Goal: Task Accomplishment & Management: Use online tool/utility

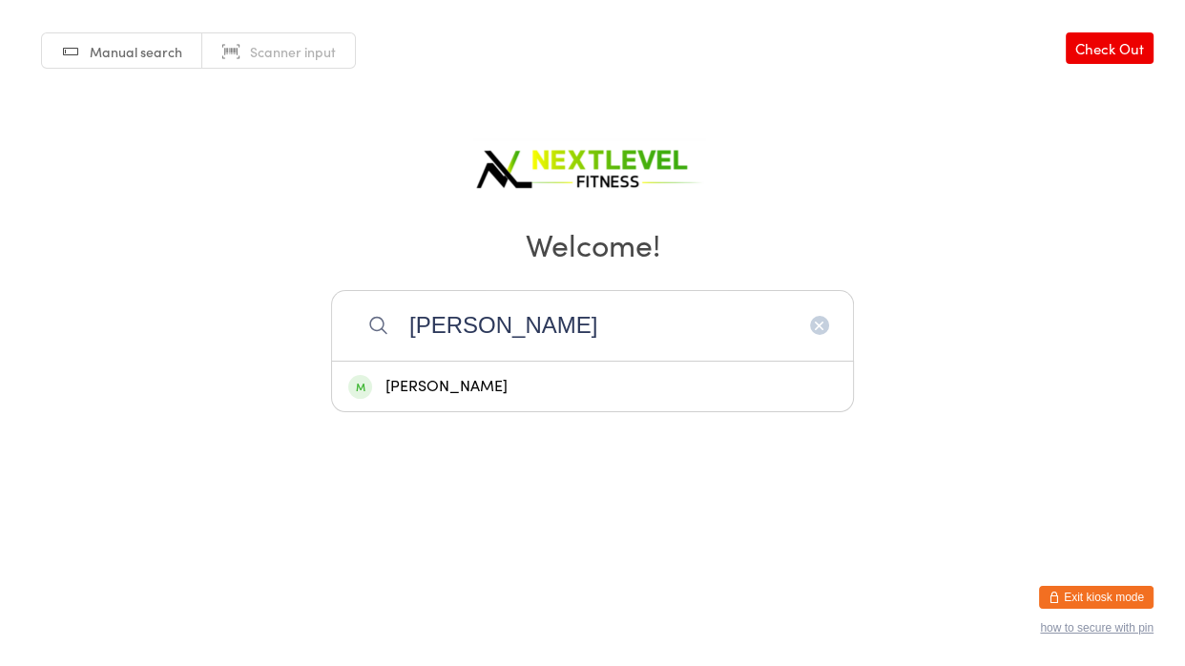
type input "[PERSON_NAME]"
click at [569, 374] on div "[PERSON_NAME]" at bounding box center [592, 387] width 488 height 26
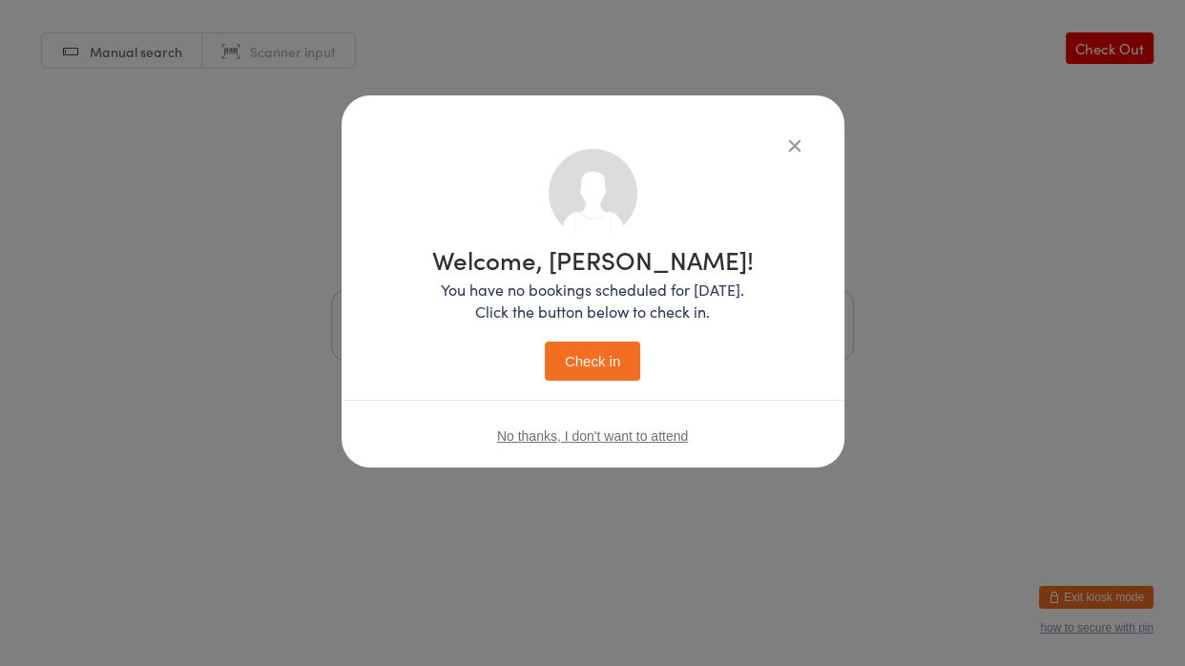
click at [594, 368] on button "Check in" at bounding box center [592, 361] width 95 height 39
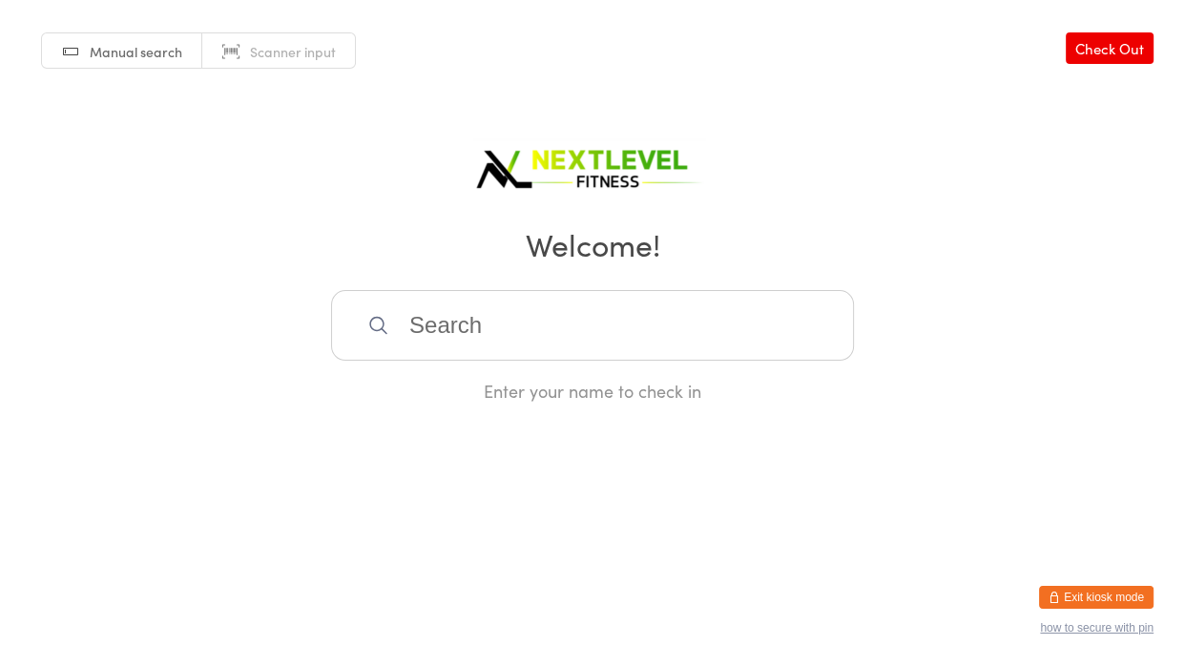
click at [410, 323] on input "search" at bounding box center [592, 325] width 523 height 71
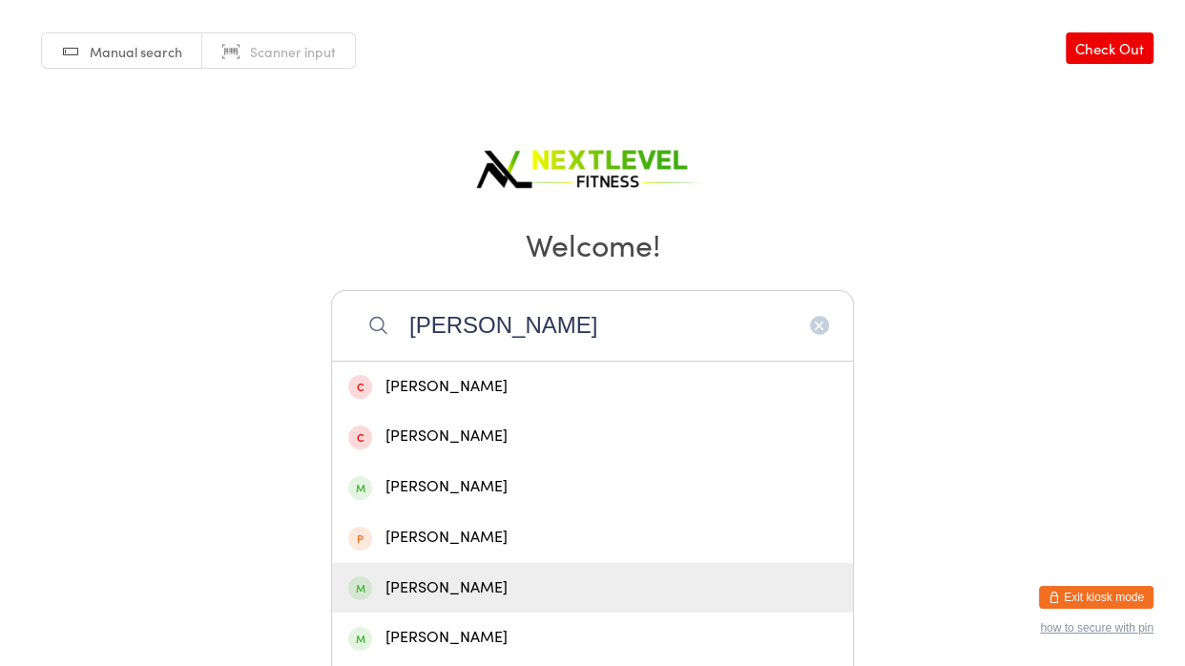
type input "[PERSON_NAME]"
click at [442, 575] on div "[PERSON_NAME]" at bounding box center [592, 588] width 488 height 26
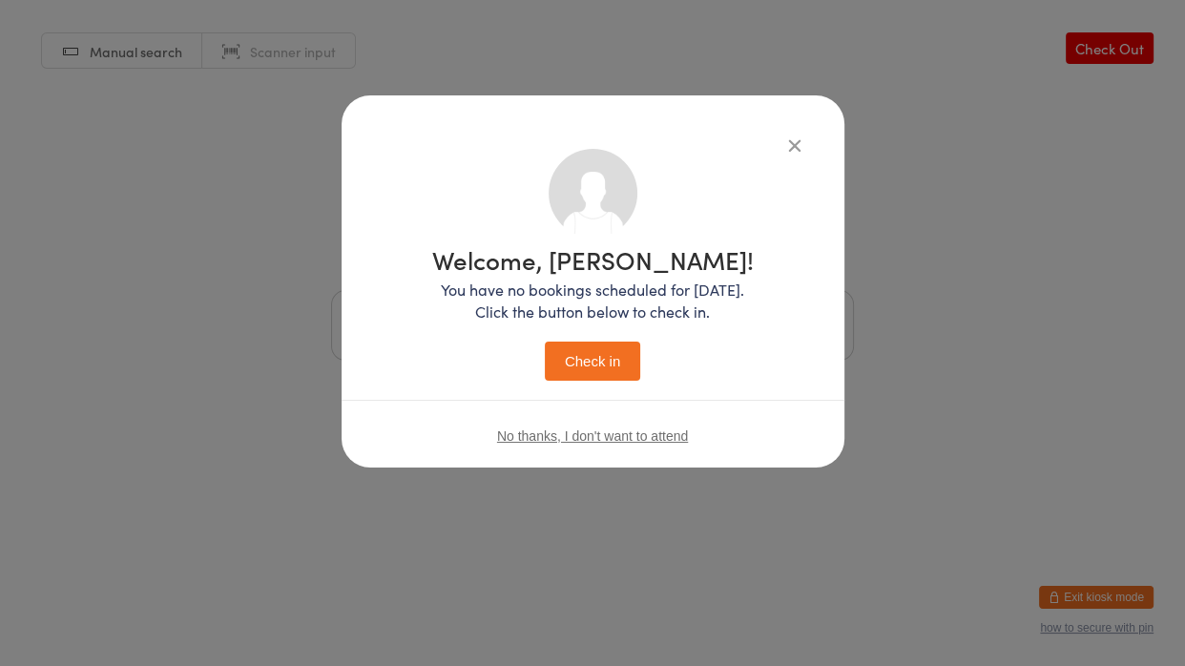
click at [604, 355] on button "Check in" at bounding box center [592, 361] width 95 height 39
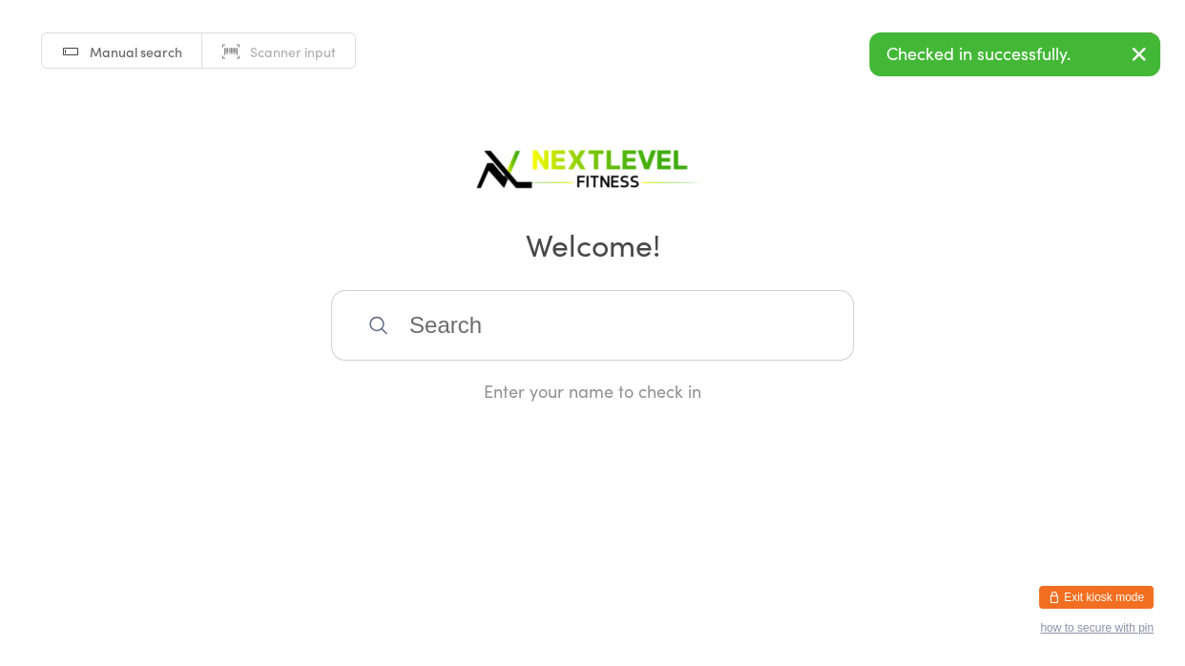
click at [404, 344] on input "search" at bounding box center [592, 325] width 523 height 71
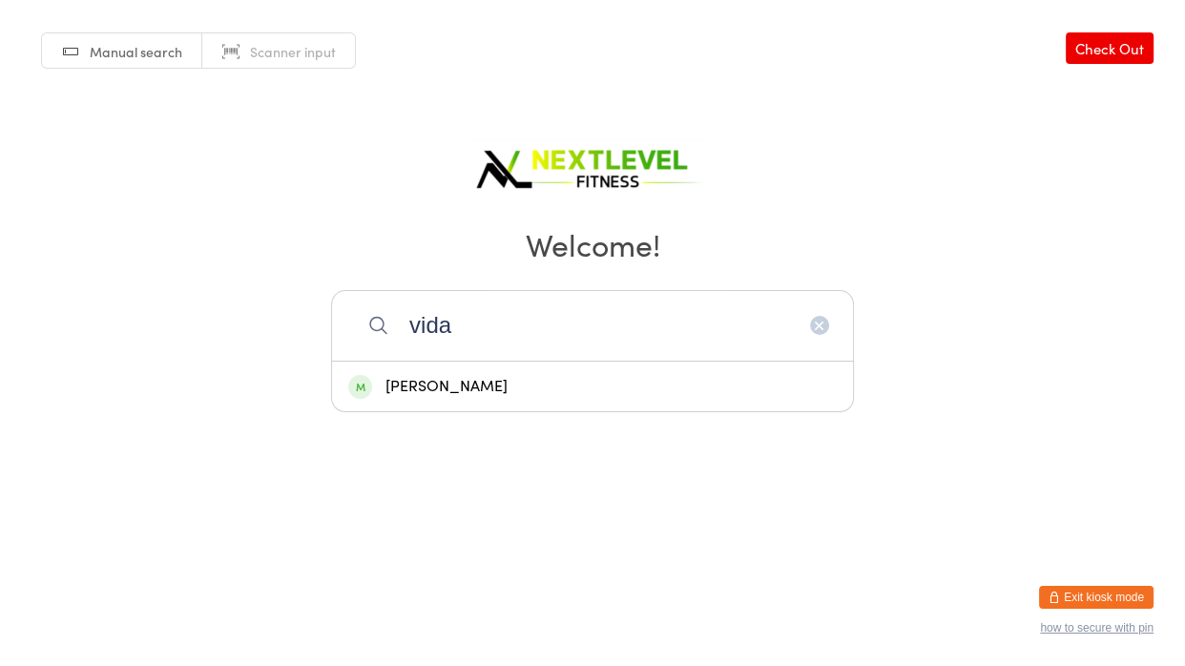
type input "vida"
click at [432, 389] on div "[PERSON_NAME]" at bounding box center [592, 387] width 488 height 26
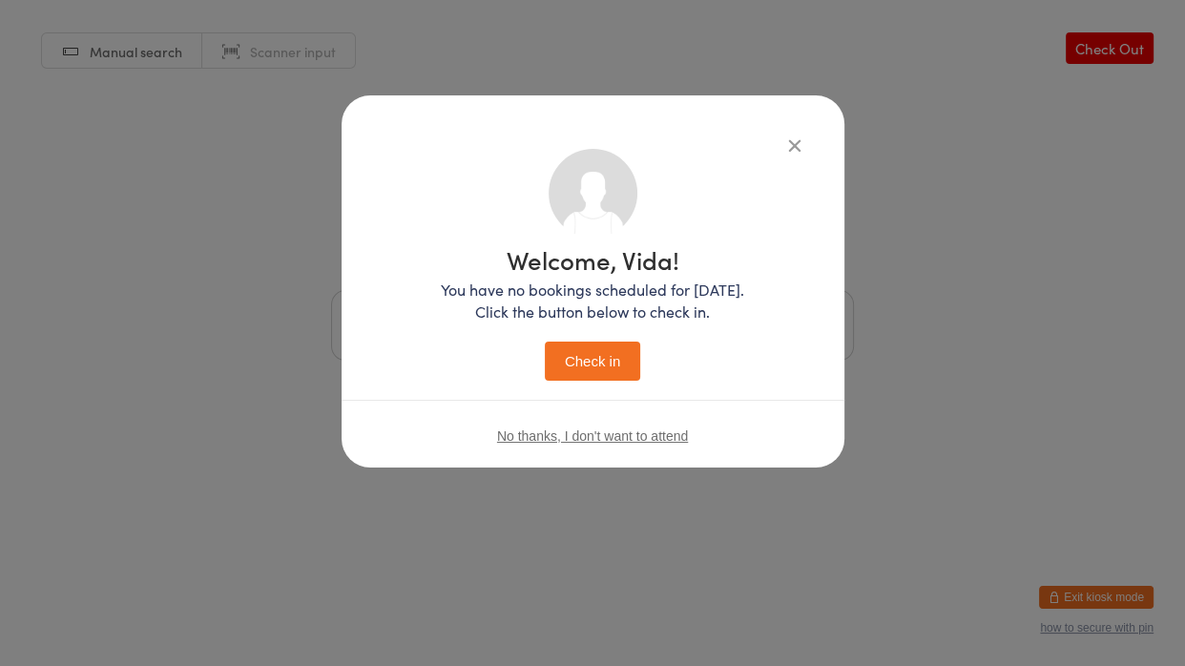
click at [569, 365] on button "Check in" at bounding box center [592, 361] width 95 height 39
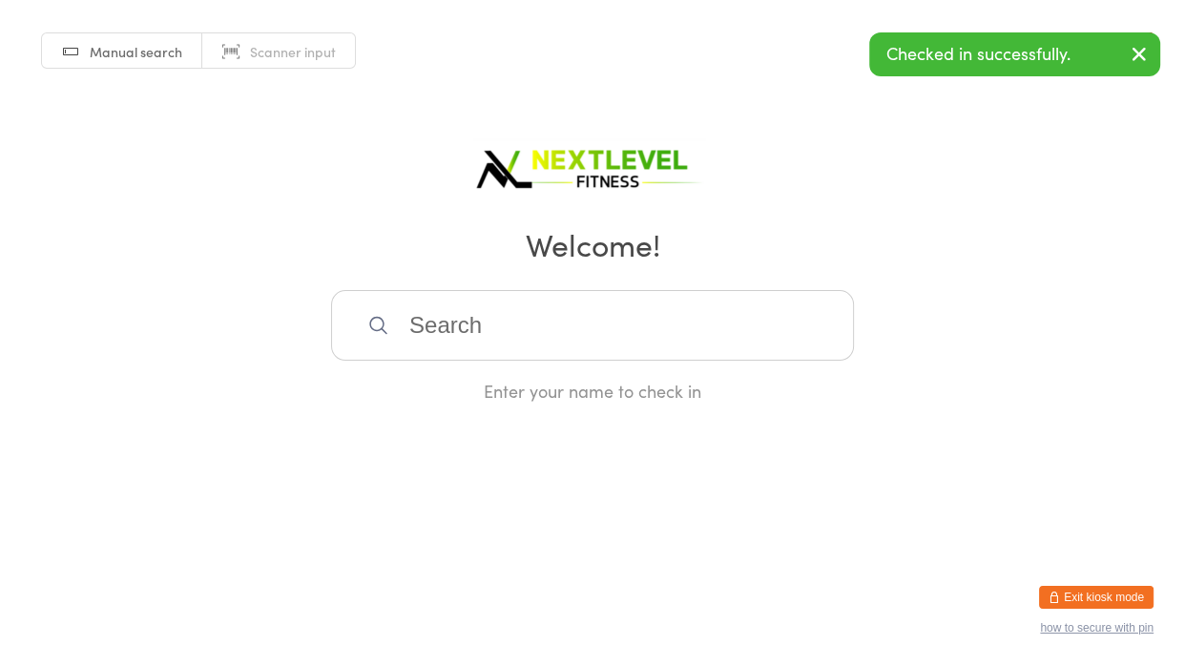
click at [528, 342] on input "search" at bounding box center [592, 325] width 523 height 71
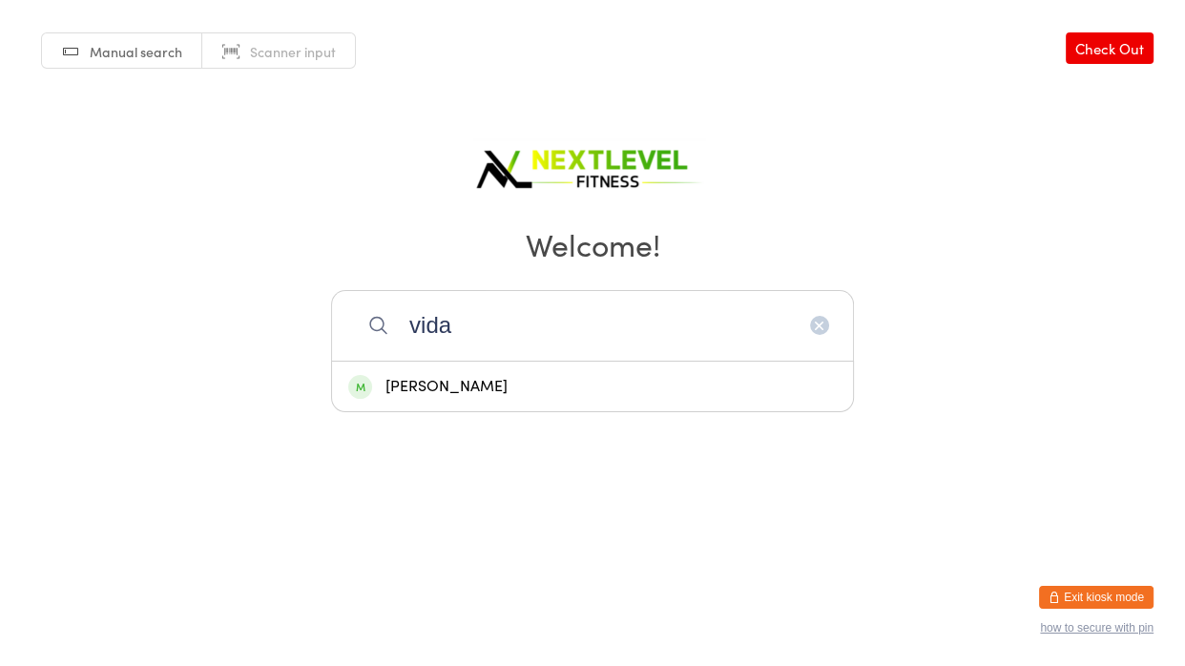
type input "vida"
click at [503, 388] on div "[PERSON_NAME]" at bounding box center [592, 387] width 488 height 26
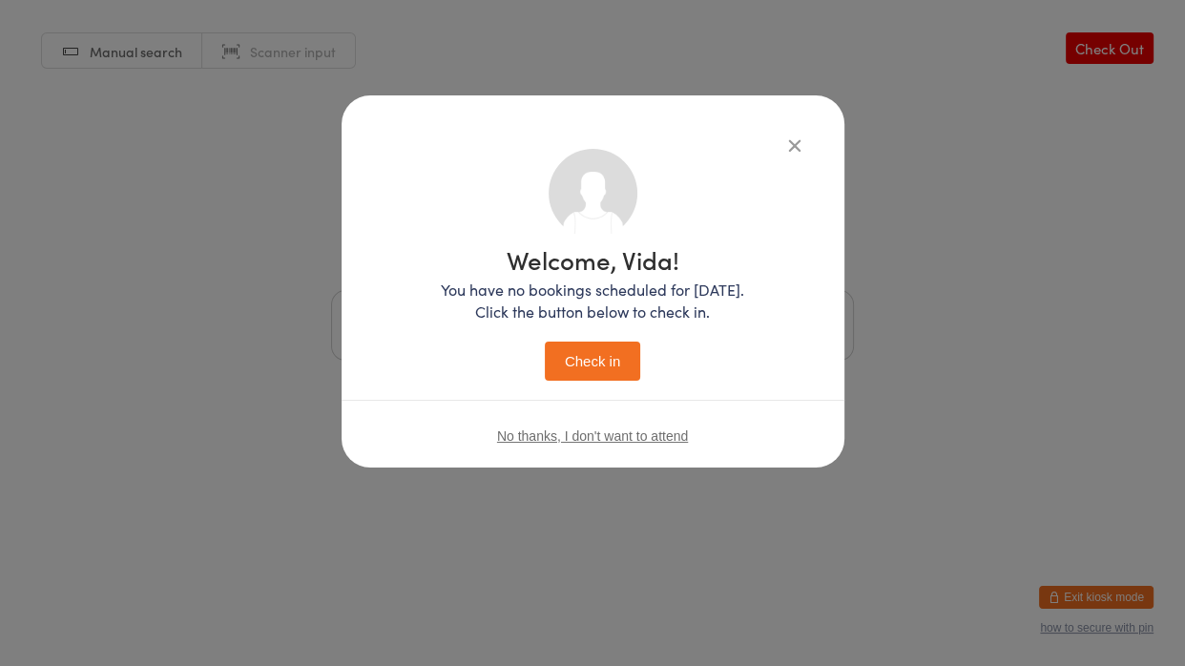
click at [613, 358] on button "Check in" at bounding box center [592, 361] width 95 height 39
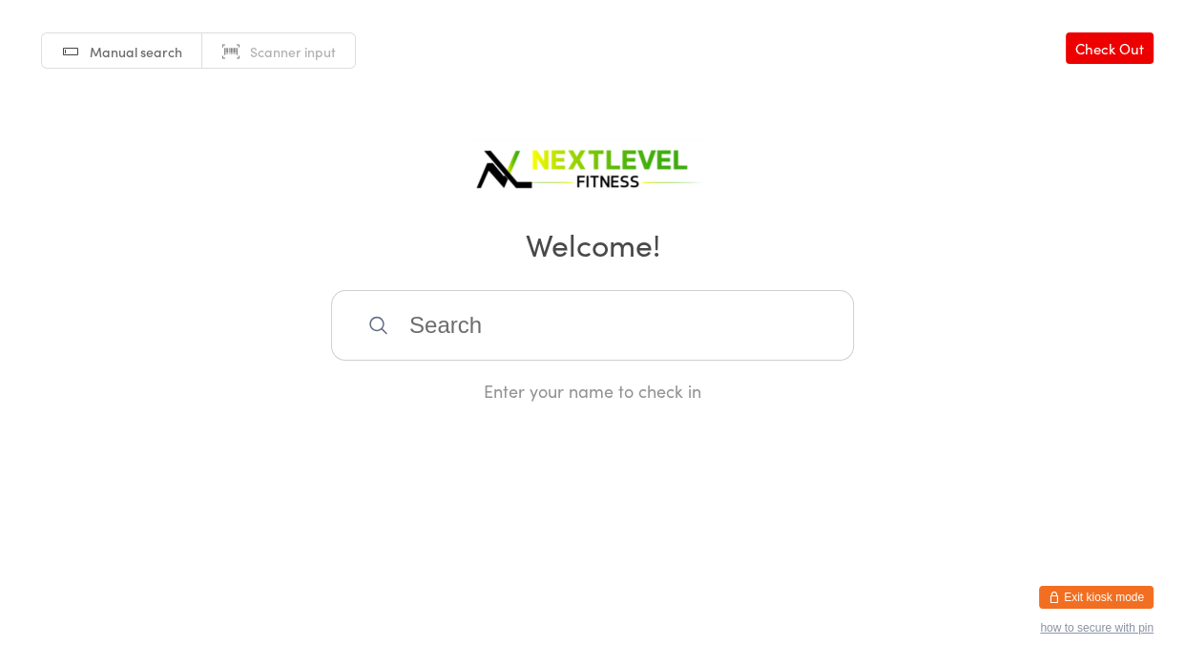
click at [413, 329] on input "search" at bounding box center [592, 325] width 523 height 71
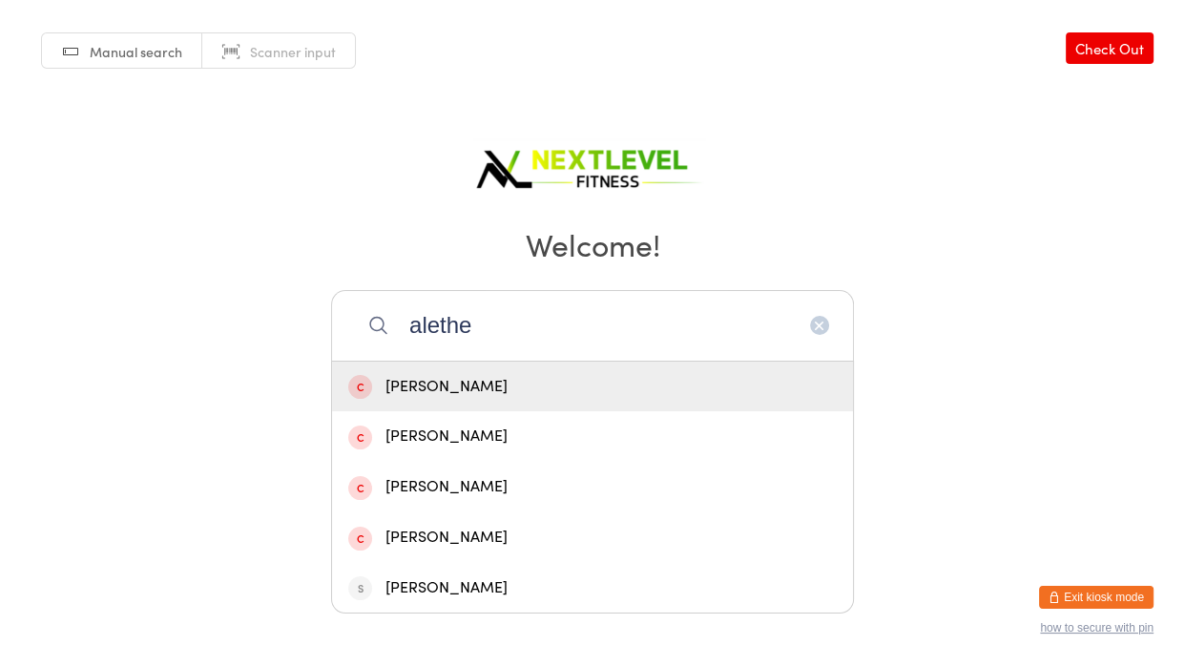
type input "[PERSON_NAME]"
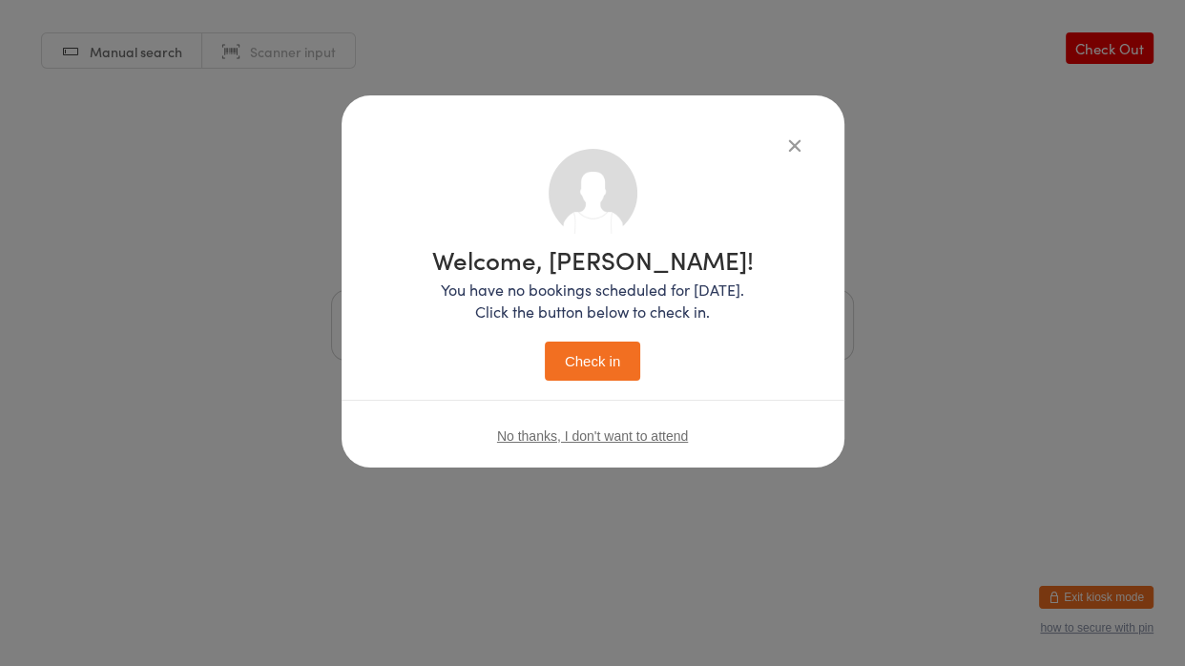
click at [545, 342] on button "Check in" at bounding box center [592, 361] width 95 height 39
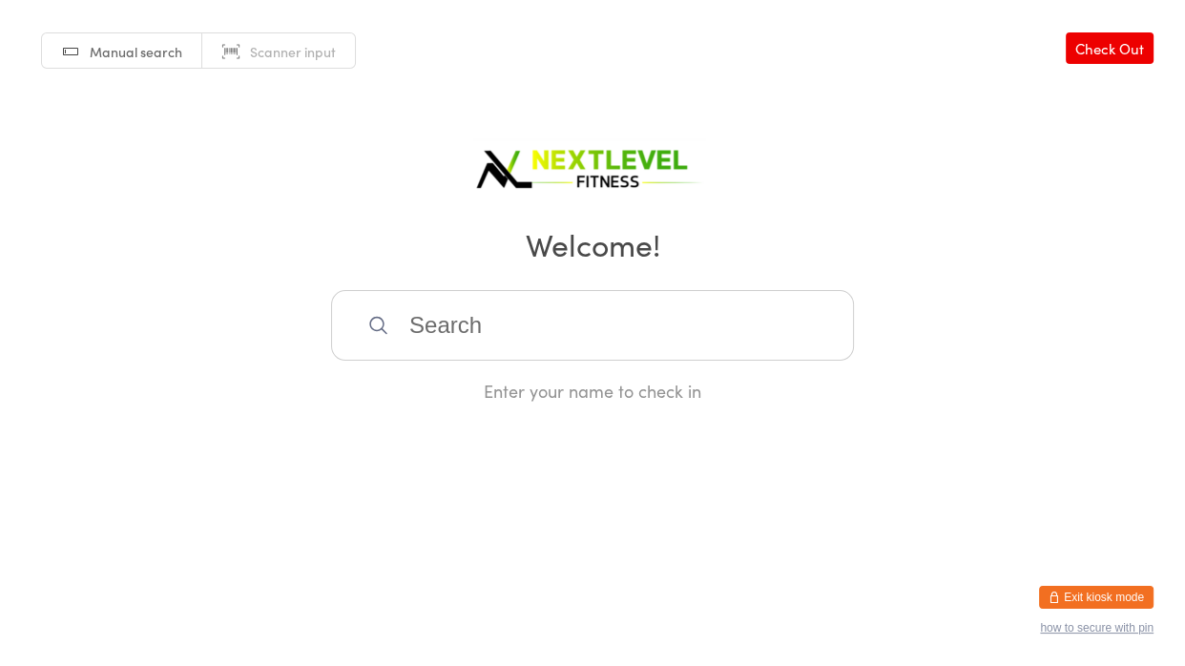
click at [440, 317] on input "search" at bounding box center [592, 325] width 523 height 71
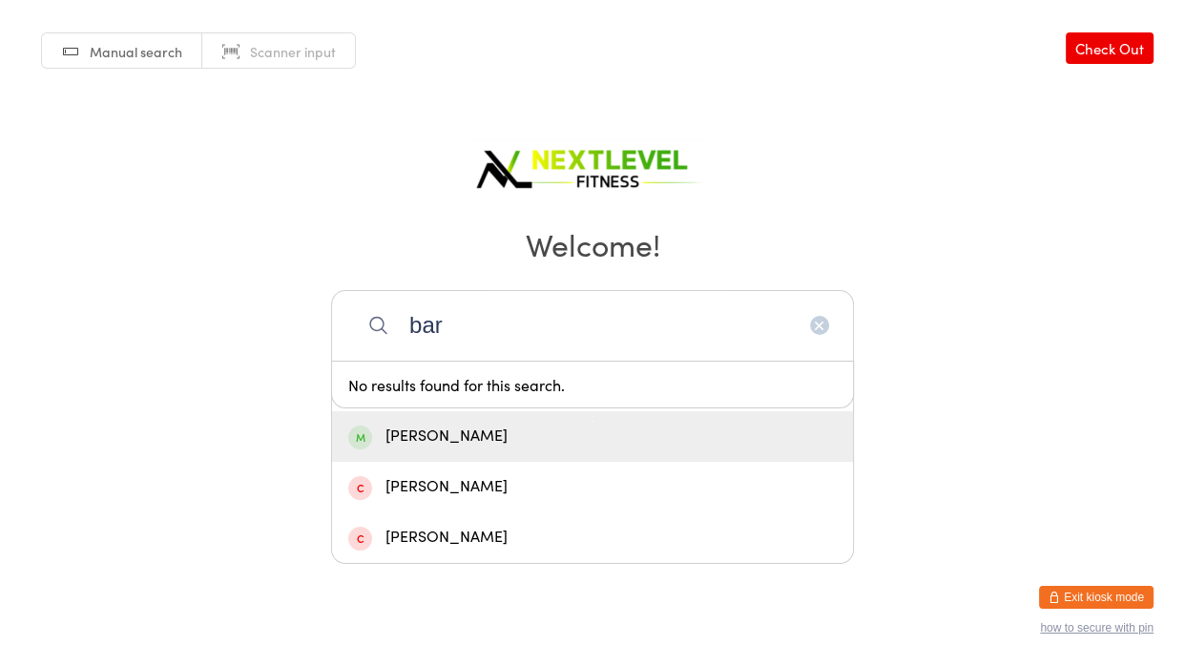
type input "bar"
click at [461, 431] on div "[PERSON_NAME]" at bounding box center [592, 437] width 488 height 26
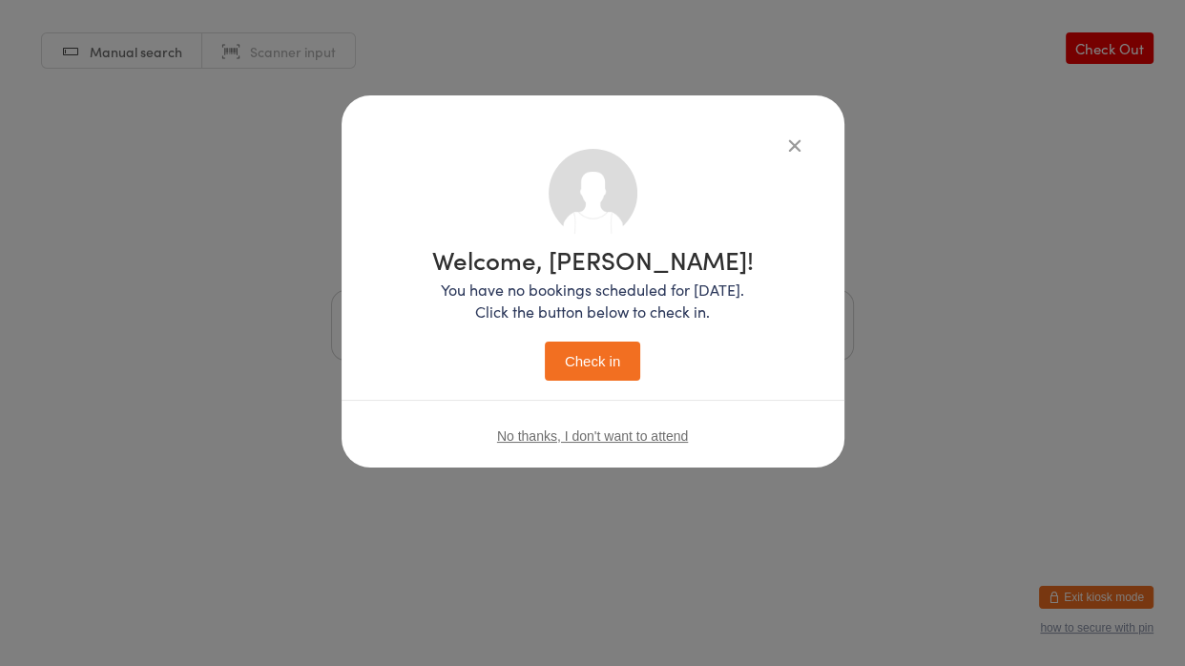
click at [569, 363] on button "Check in" at bounding box center [592, 361] width 95 height 39
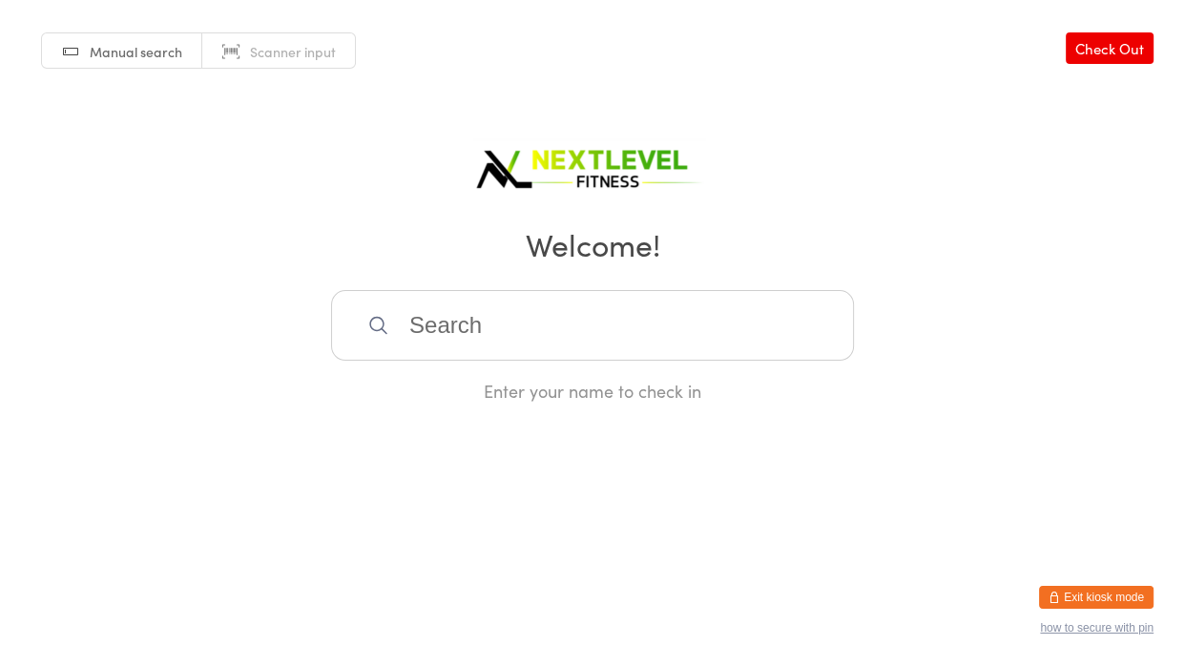
click at [550, 343] on input "search" at bounding box center [592, 325] width 523 height 71
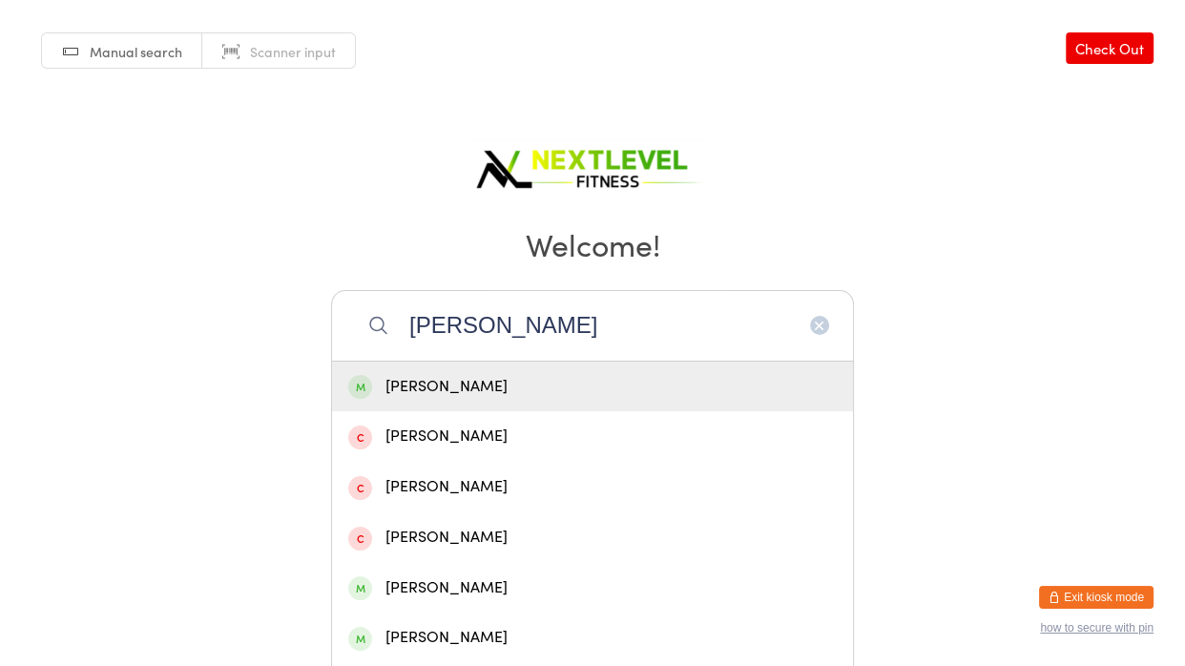
type input "[PERSON_NAME]"
click at [507, 368] on div "[PERSON_NAME]" at bounding box center [592, 387] width 521 height 51
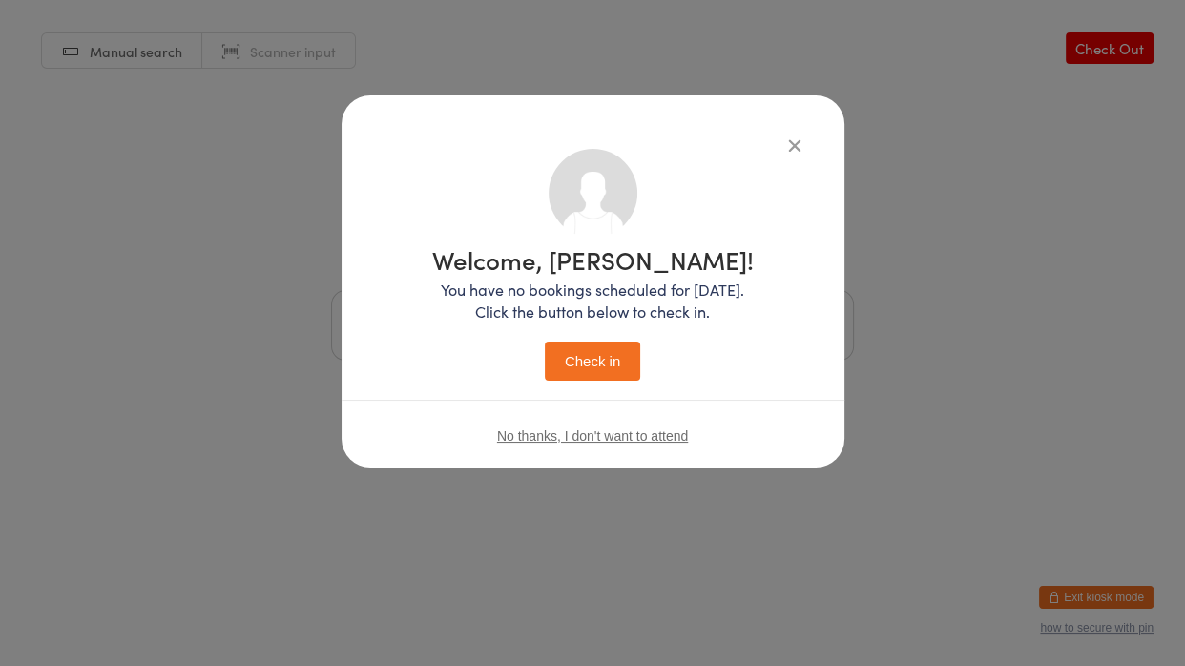
click at [556, 353] on button "Check in" at bounding box center [592, 361] width 95 height 39
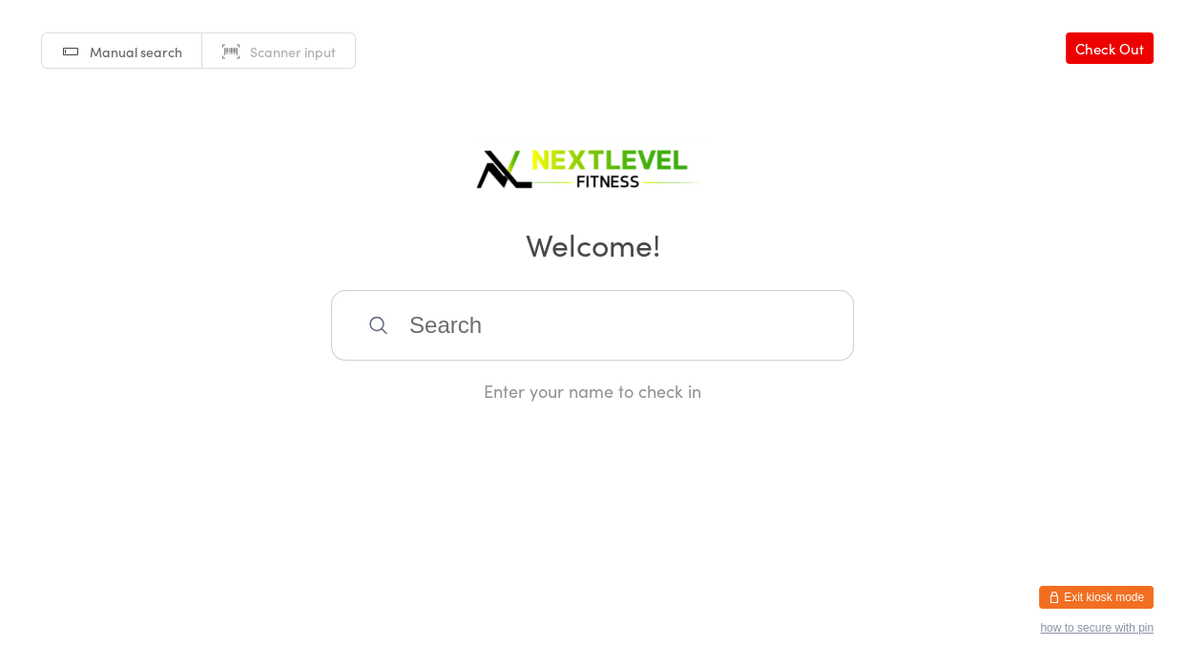
click at [405, 321] on input "search" at bounding box center [592, 325] width 523 height 71
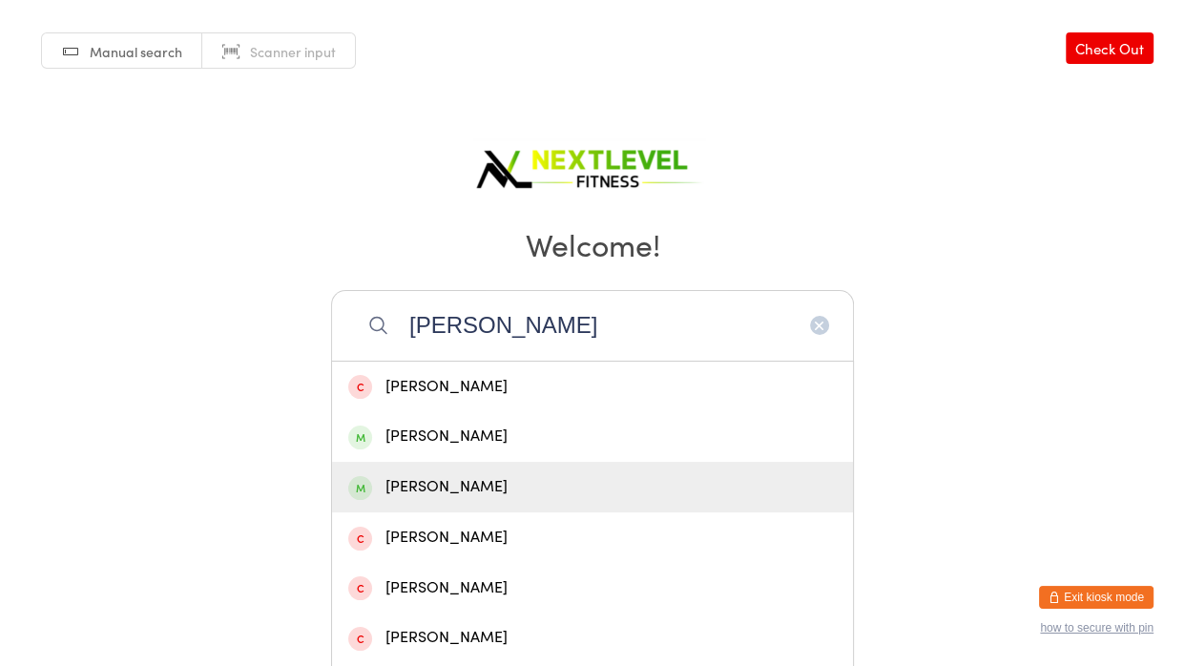
type input "[PERSON_NAME]"
click at [426, 489] on div "[PERSON_NAME]" at bounding box center [592, 487] width 488 height 26
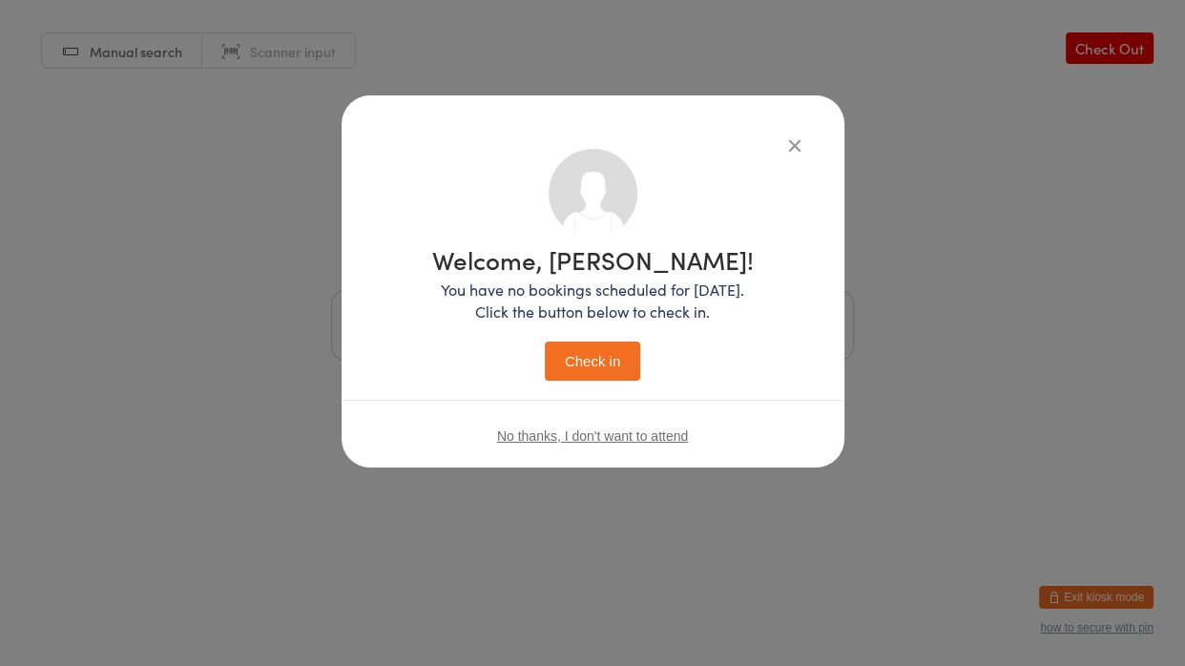
click at [613, 354] on button "Check in" at bounding box center [592, 361] width 95 height 39
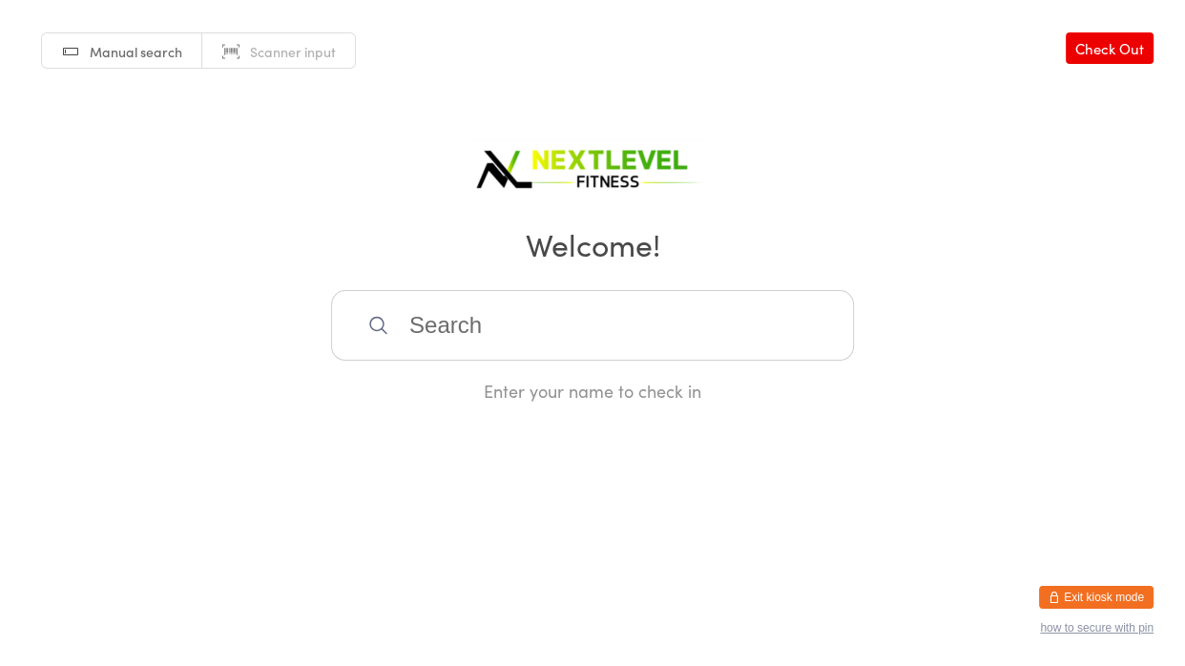
click at [472, 331] on input "search" at bounding box center [592, 325] width 523 height 71
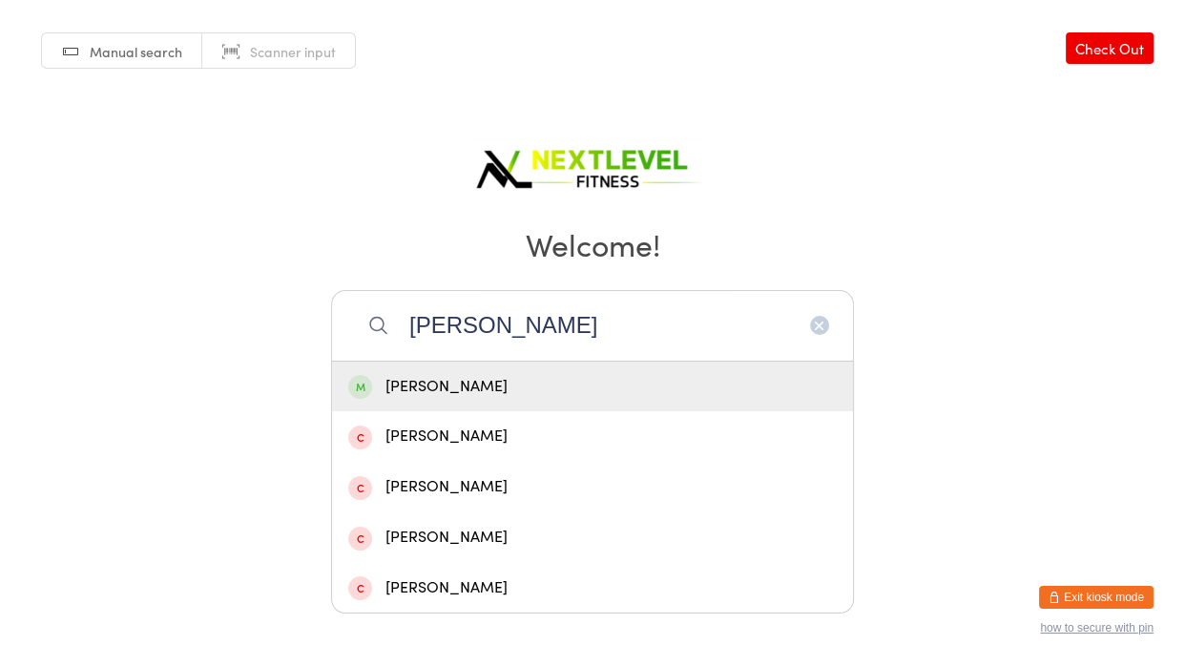
type input "[PERSON_NAME]"
click at [445, 383] on div "[PERSON_NAME]" at bounding box center [592, 387] width 488 height 26
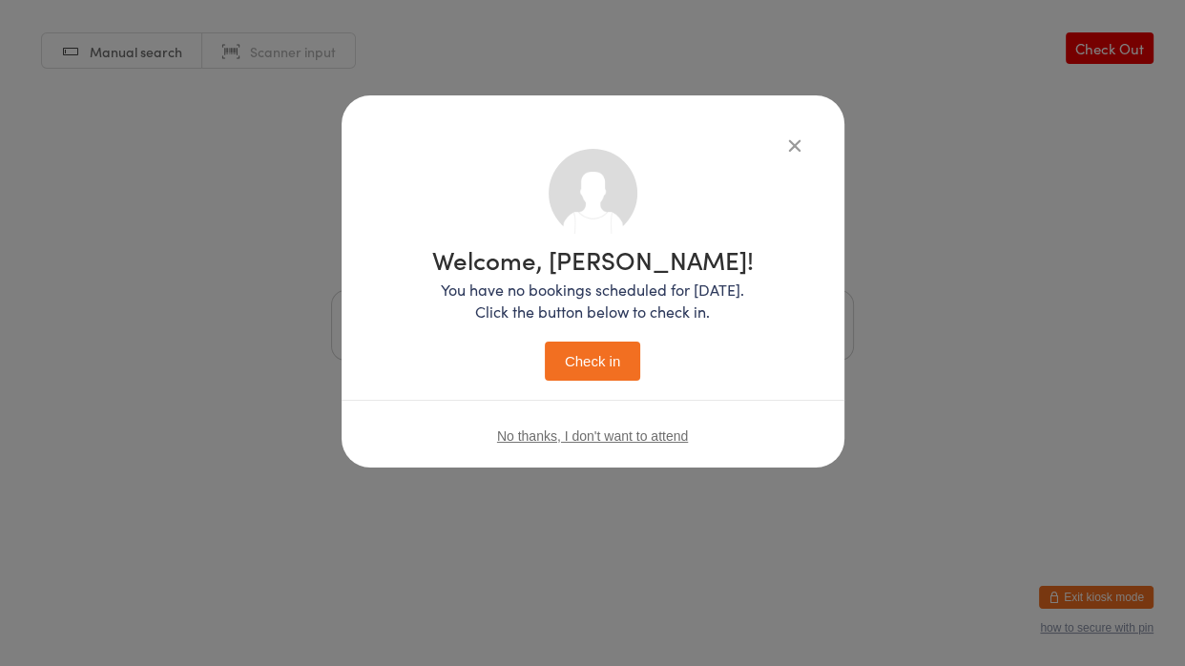
click at [545, 342] on button "Check in" at bounding box center [592, 361] width 95 height 39
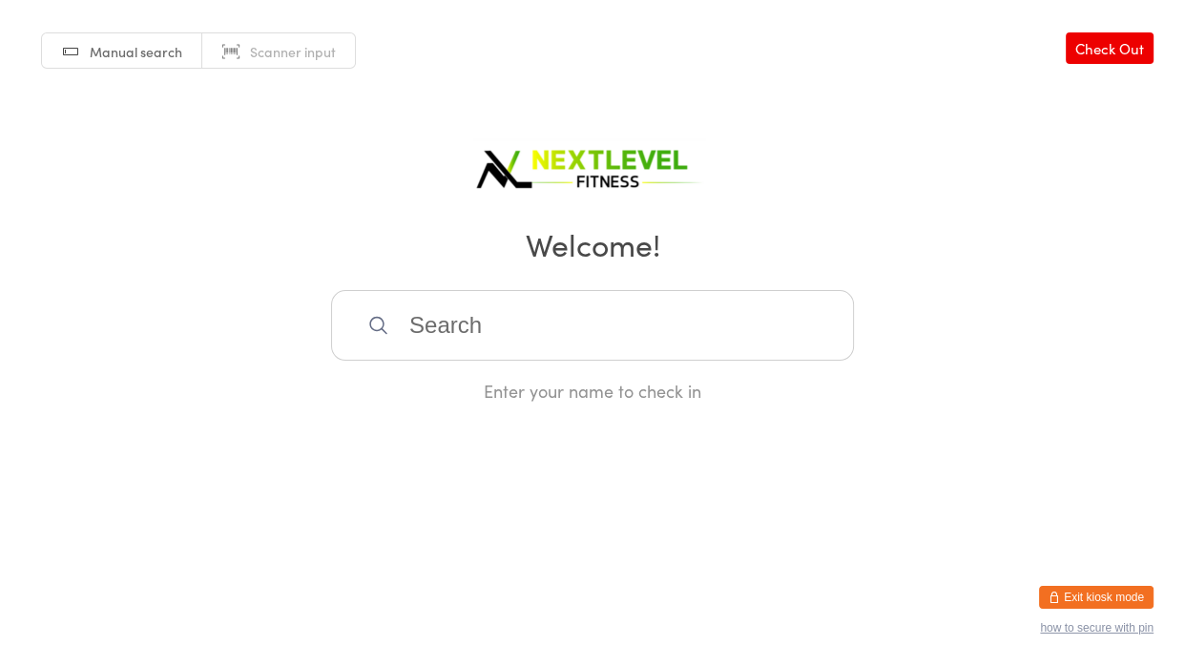
click at [478, 321] on input "search" at bounding box center [592, 325] width 523 height 71
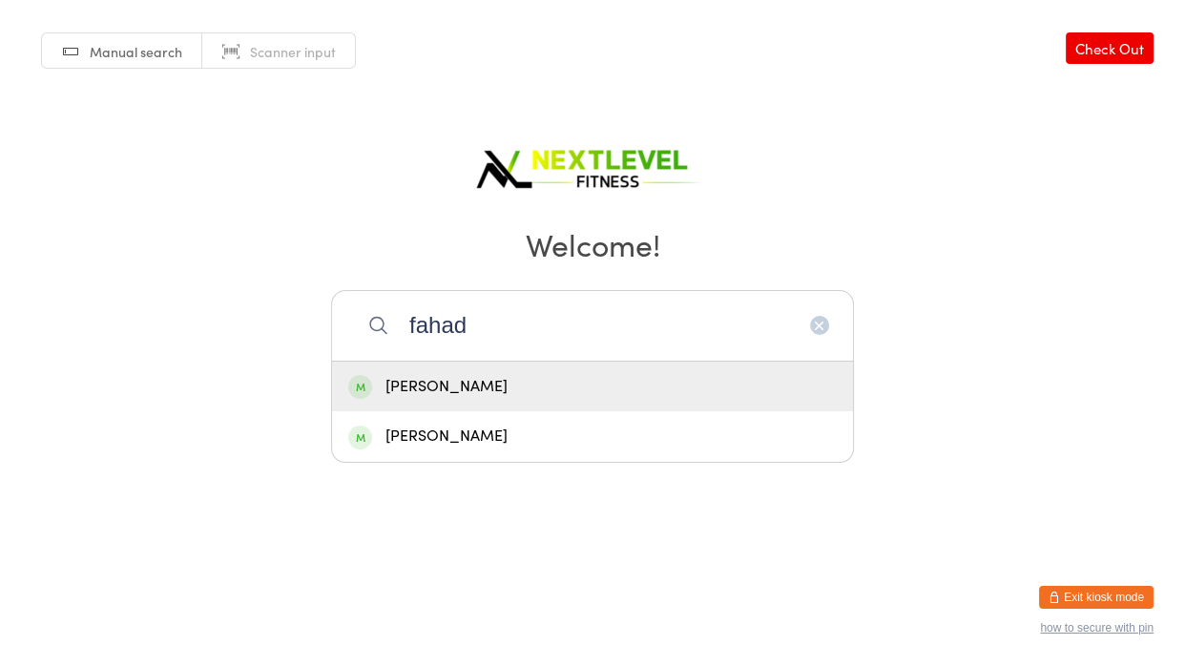
type input "fahad"
click at [462, 386] on div "[PERSON_NAME]" at bounding box center [592, 387] width 488 height 26
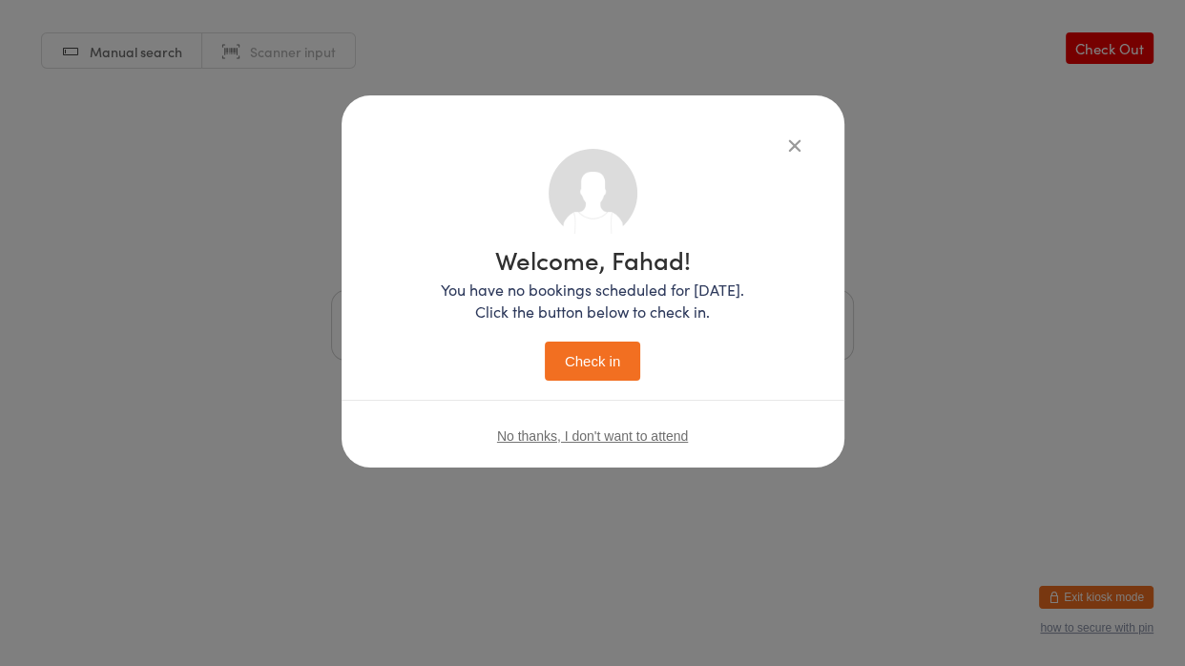
click at [604, 369] on button "Check in" at bounding box center [592, 361] width 95 height 39
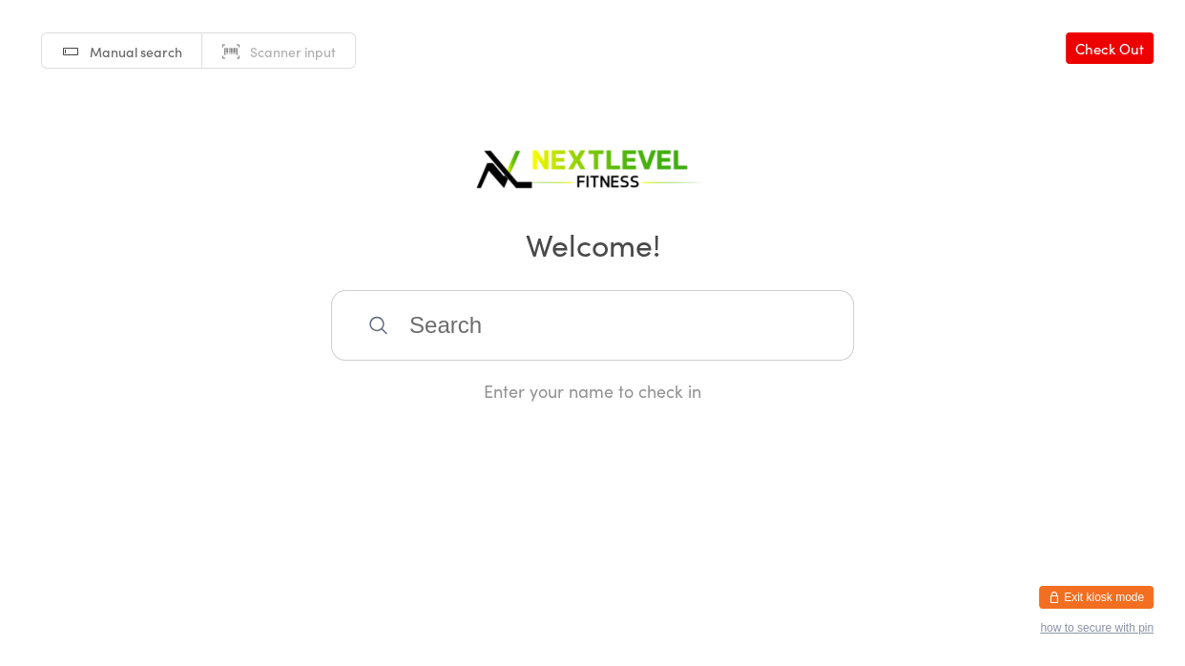
click at [1140, 52] on link "Check Out" at bounding box center [1110, 47] width 88 height 31
click at [468, 327] on input "search" at bounding box center [592, 325] width 523 height 71
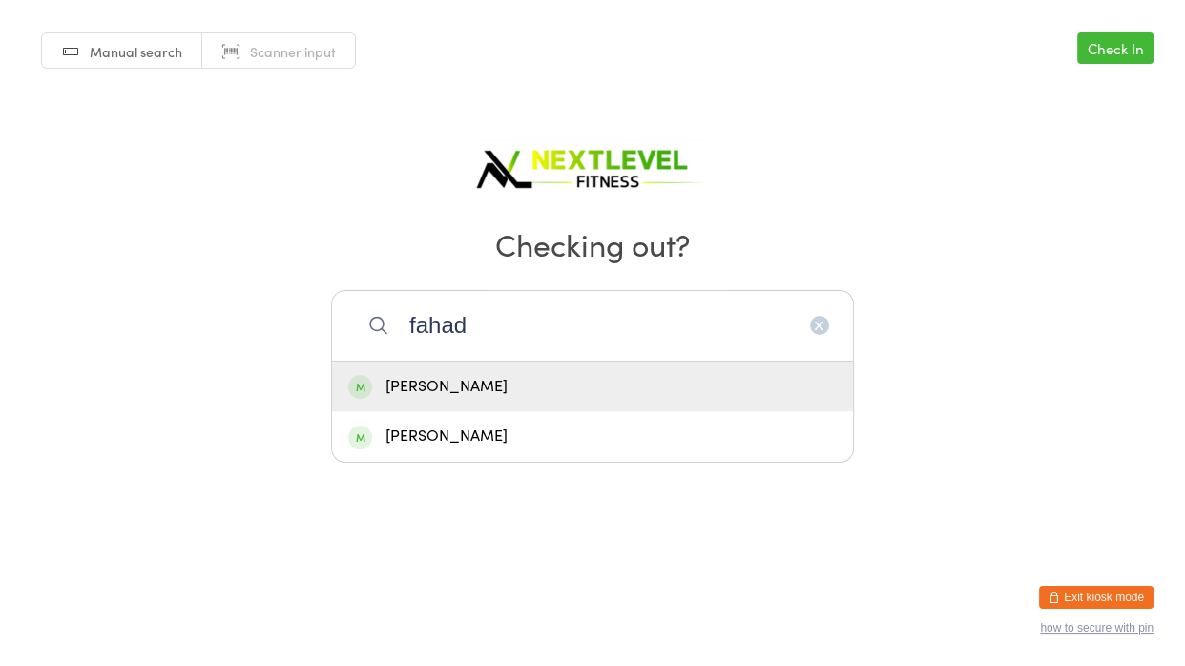
type input "fahad"
click at [425, 374] on div "[PERSON_NAME]" at bounding box center [592, 387] width 488 height 26
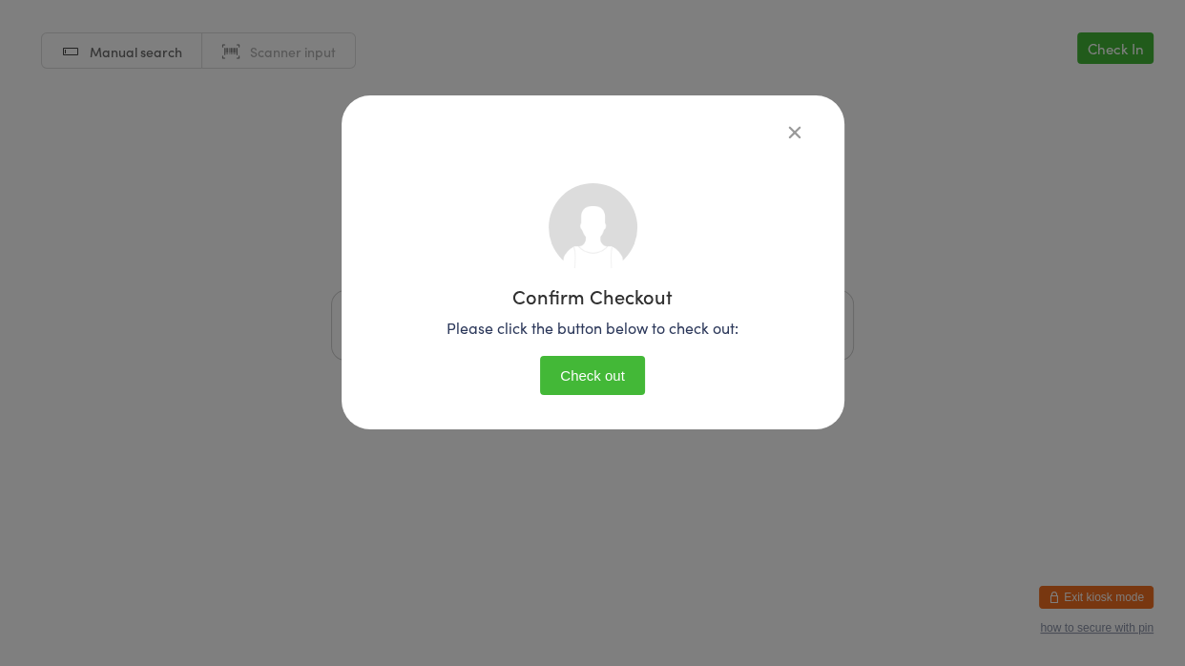
click at [605, 373] on button "Check out" at bounding box center [592, 375] width 105 height 39
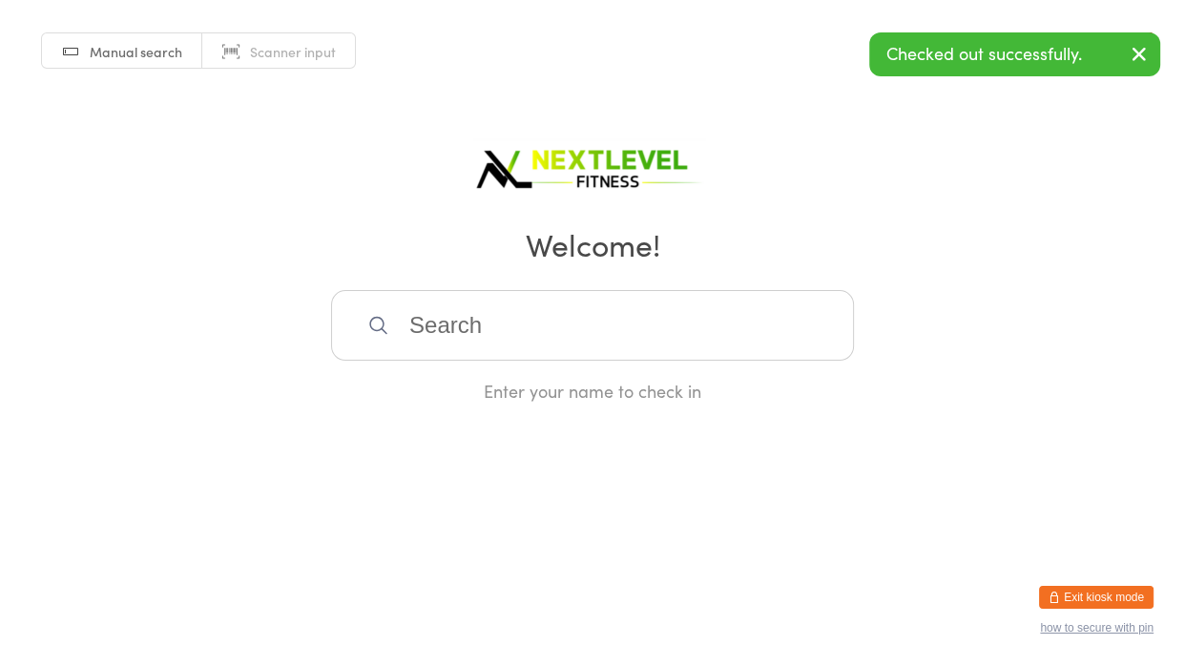
click at [617, 309] on input "search" at bounding box center [592, 325] width 523 height 71
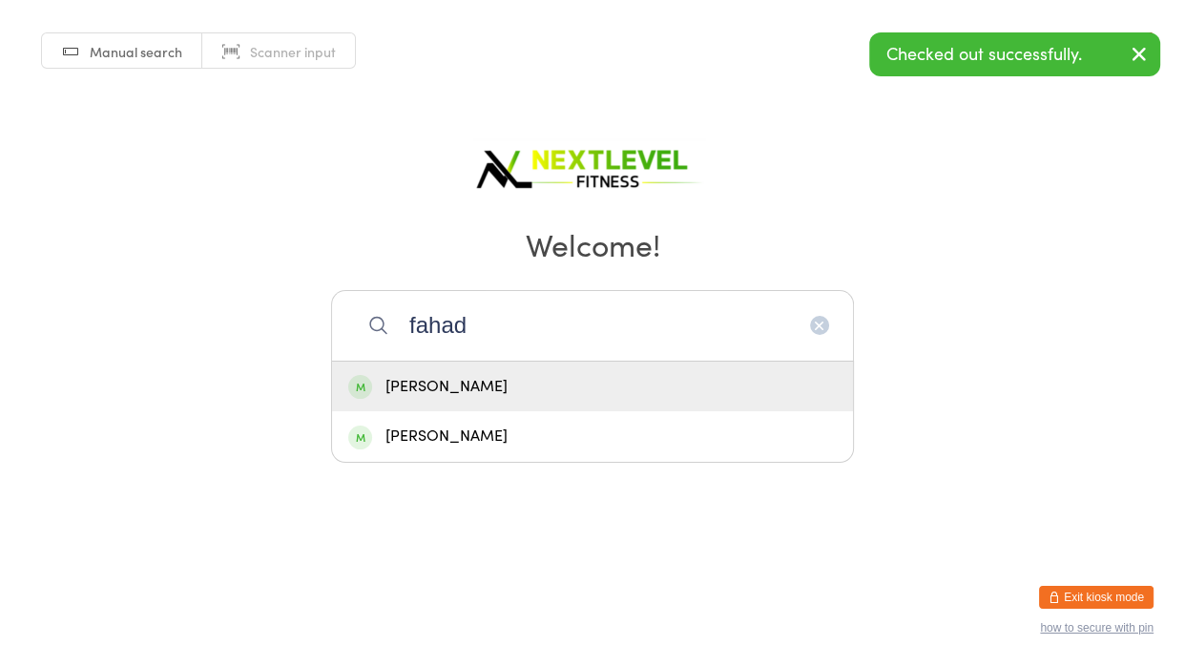
type input "fahad"
click at [423, 385] on div "[PERSON_NAME]" at bounding box center [592, 387] width 488 height 26
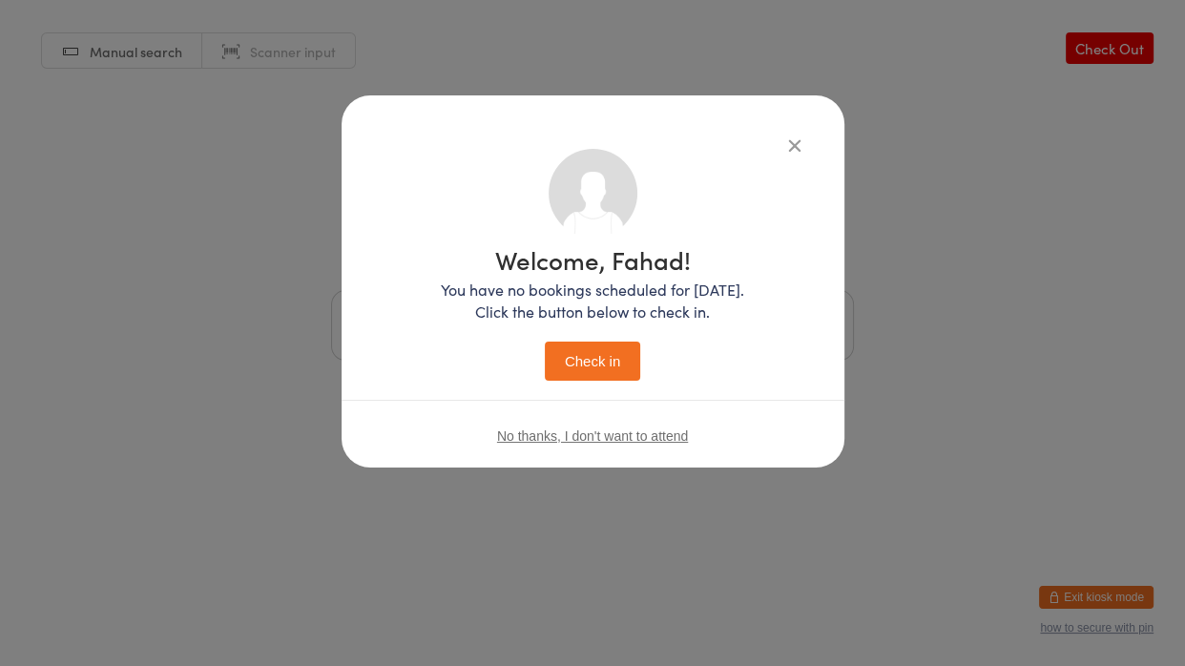
click at [583, 362] on button "Check in" at bounding box center [592, 361] width 95 height 39
